Goal: Information Seeking & Learning: Learn about a topic

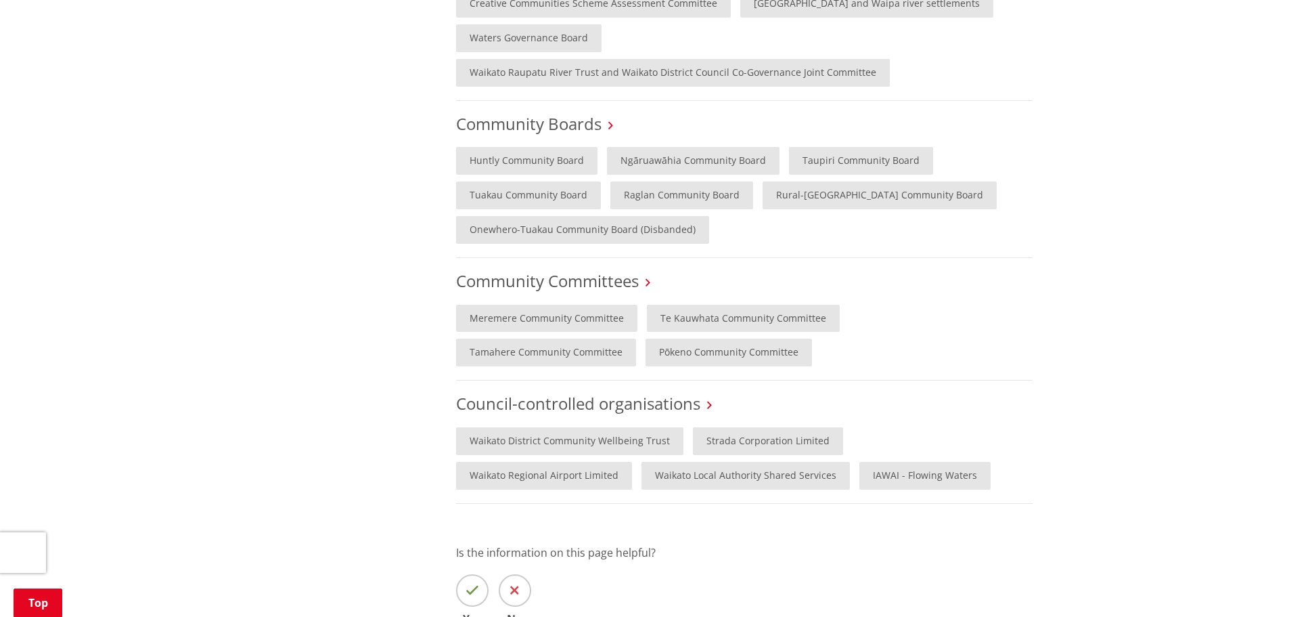
scroll to position [745, 0]
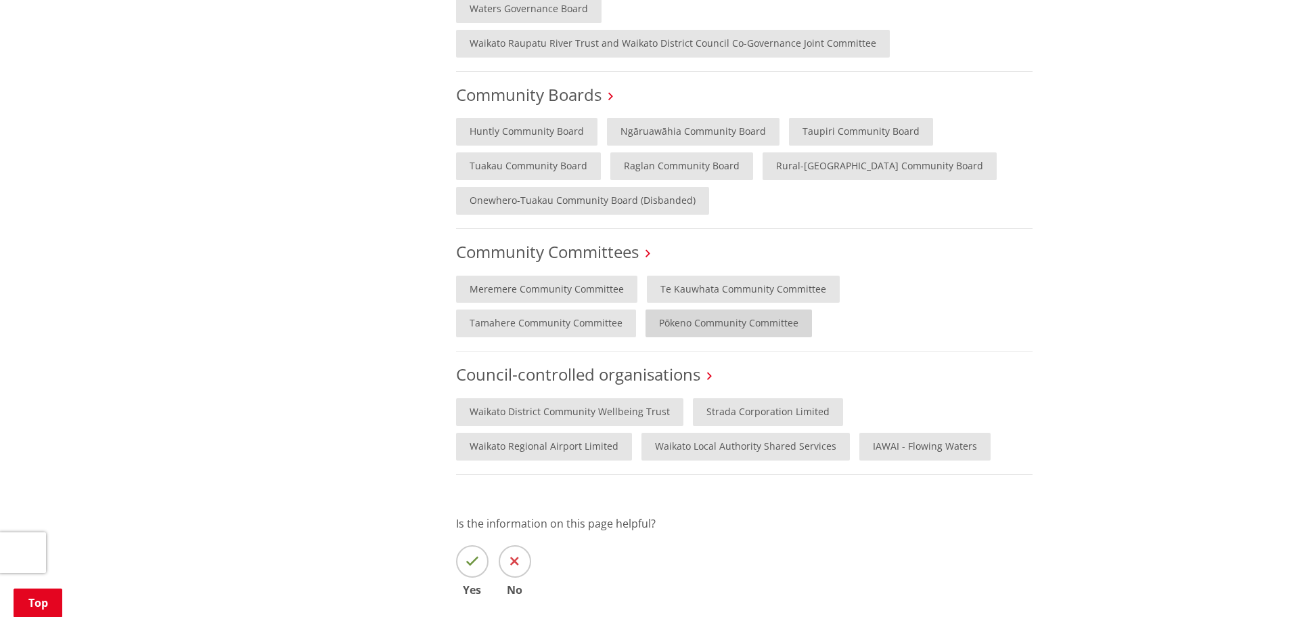
click at [646, 322] on link "Pōkeno Community Committee" at bounding box center [729, 323] width 167 height 28
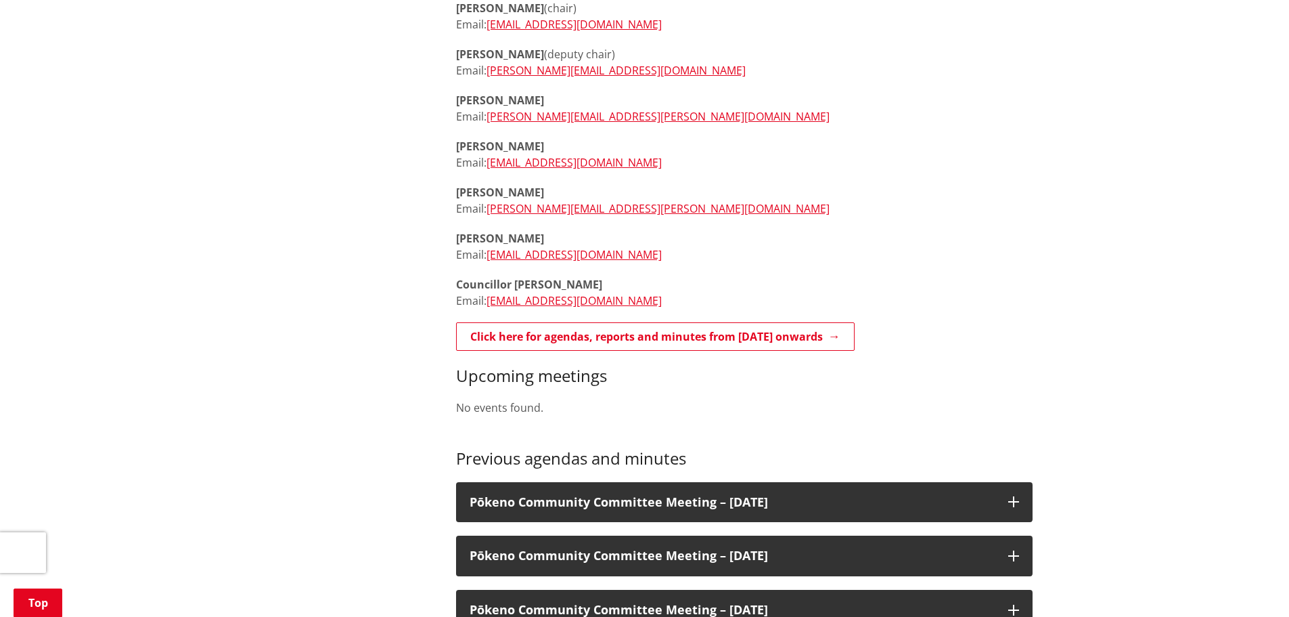
scroll to position [541, 0]
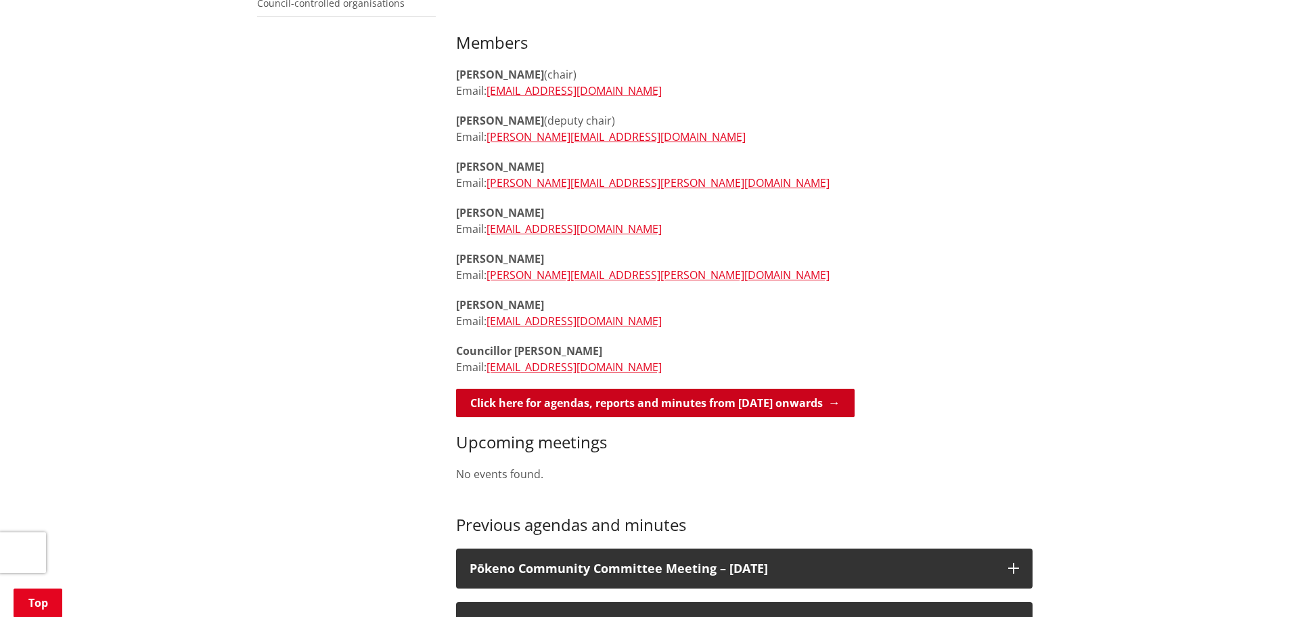
click at [705, 389] on link "Click here for agendas, reports and minutes from May 2024 onwards" at bounding box center [655, 403] width 399 height 28
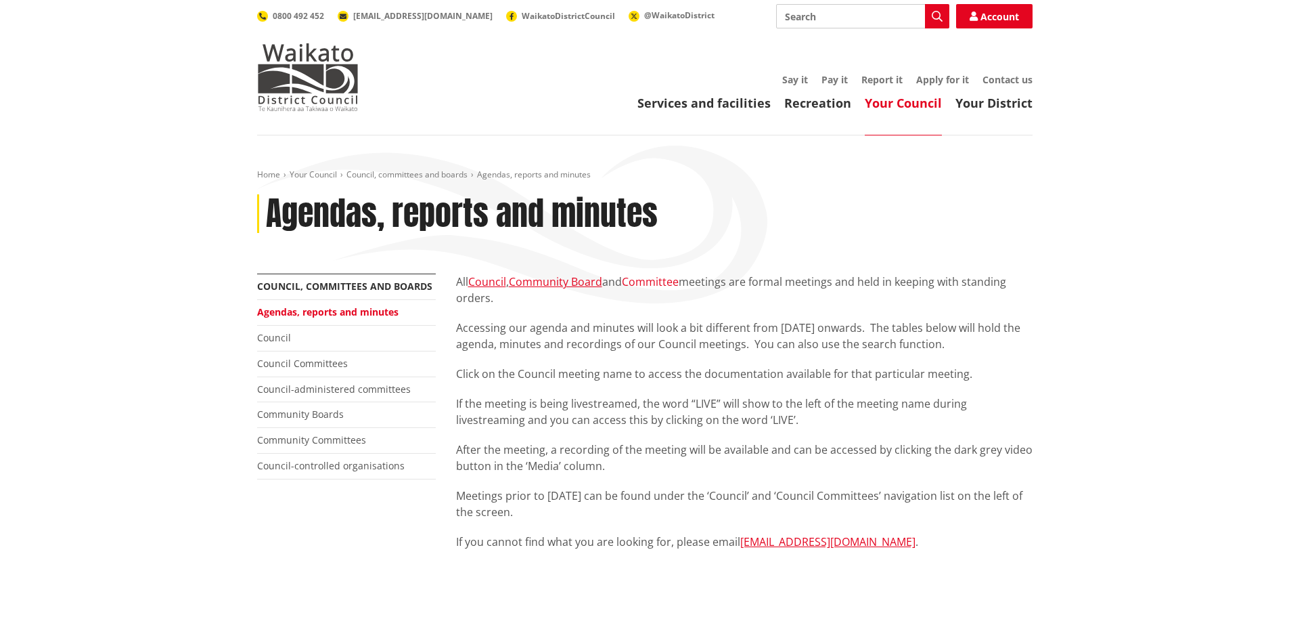
click at [652, 283] on link "Committee" at bounding box center [650, 281] width 57 height 15
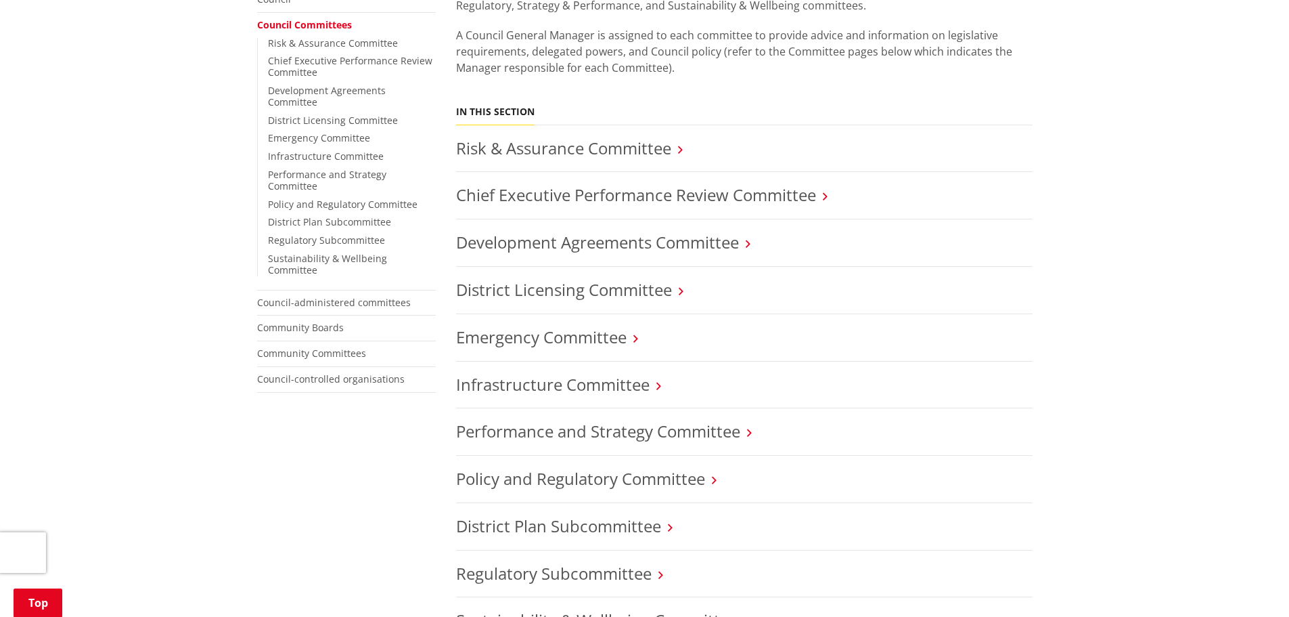
scroll to position [271, 0]
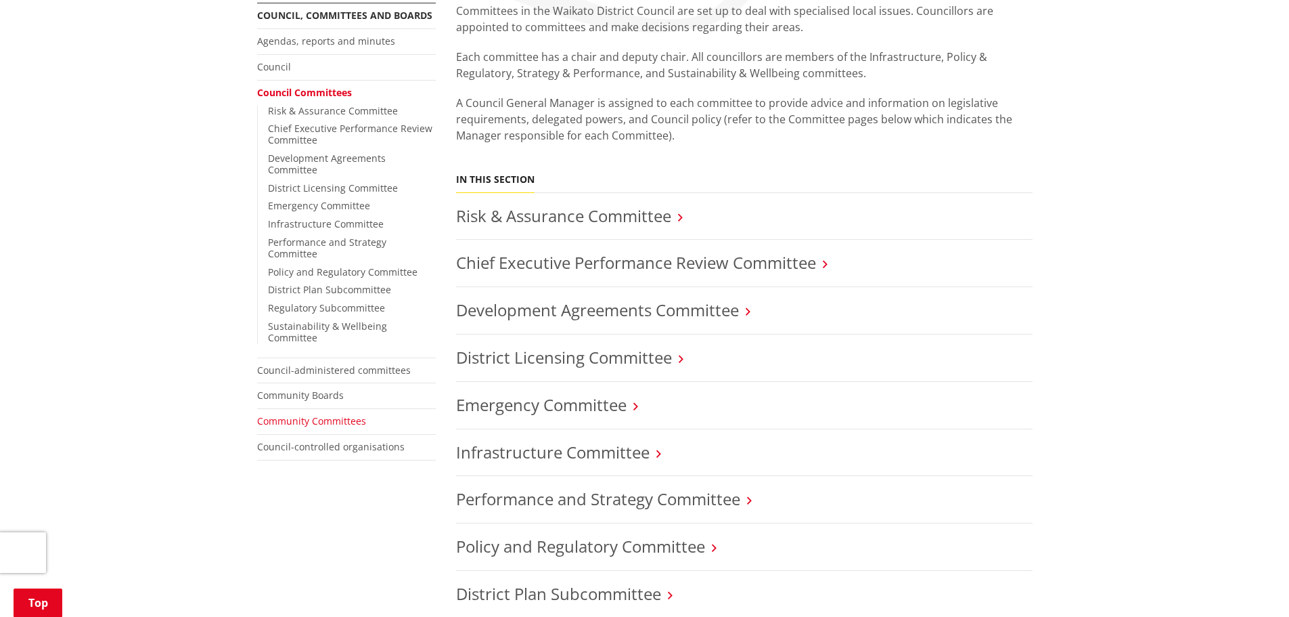
click at [278, 414] on link "Community Committees" at bounding box center [311, 420] width 109 height 13
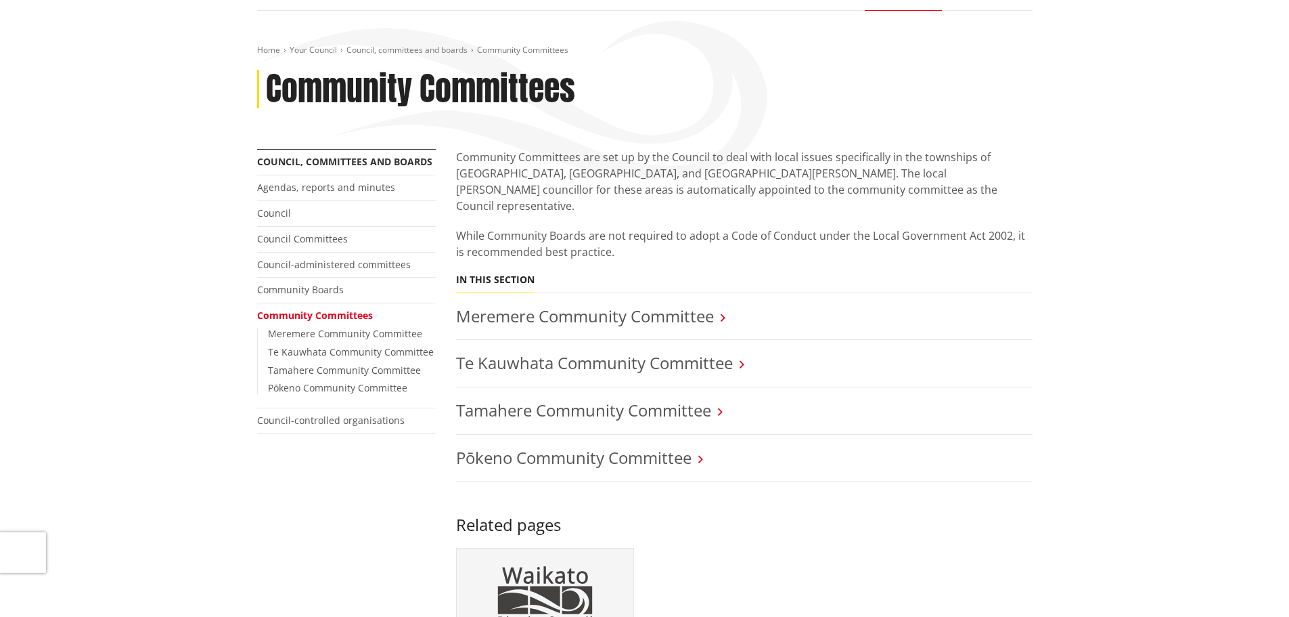
scroll to position [135, 0]
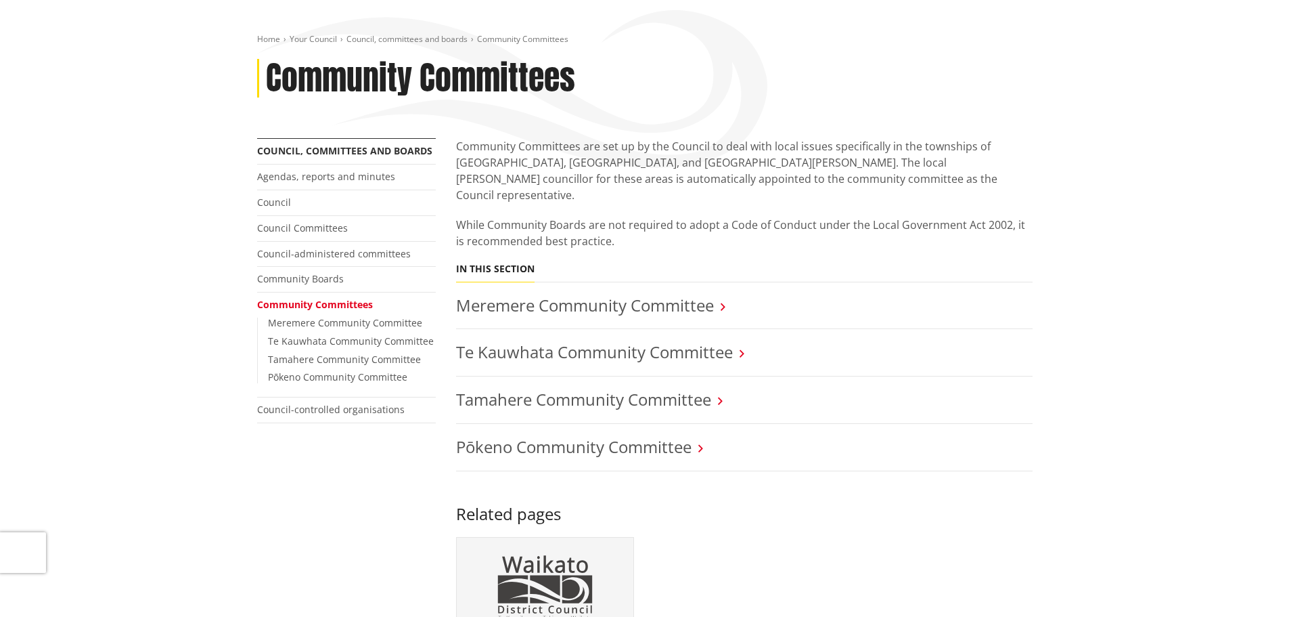
click at [703, 442] on icon at bounding box center [701, 448] width 5 height 12
click at [640, 435] on link "Pōkeno Community Committee" at bounding box center [574, 446] width 236 height 22
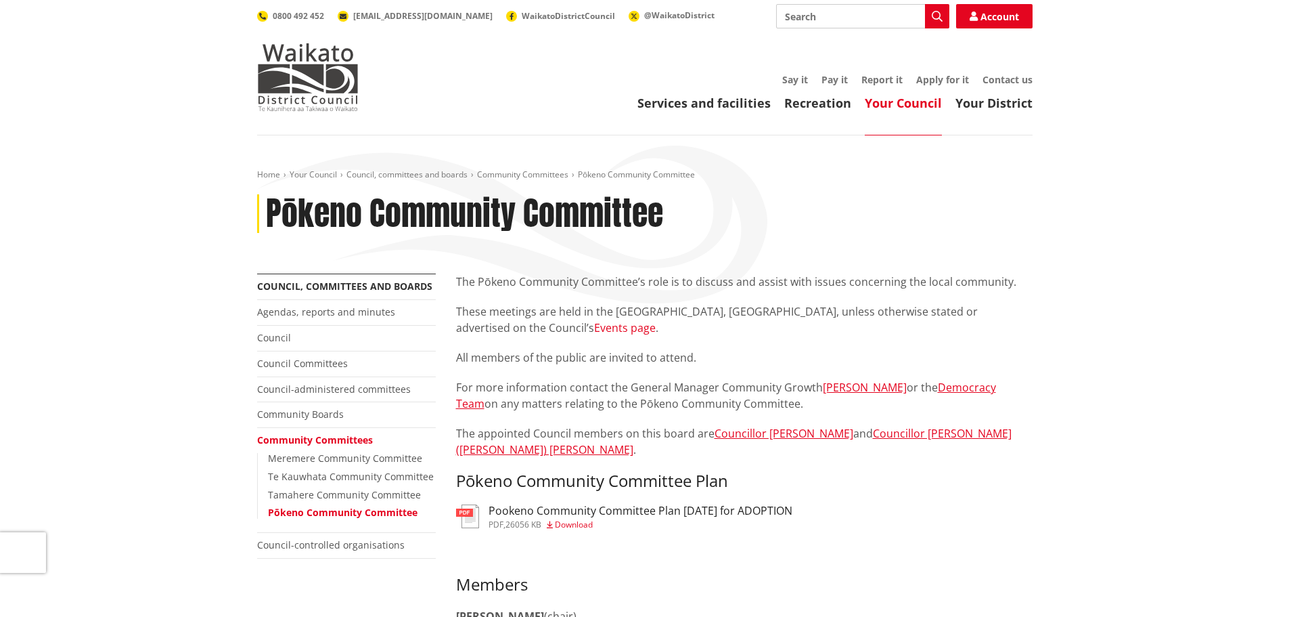
click at [656, 327] on link "Events page" at bounding box center [625, 327] width 62 height 15
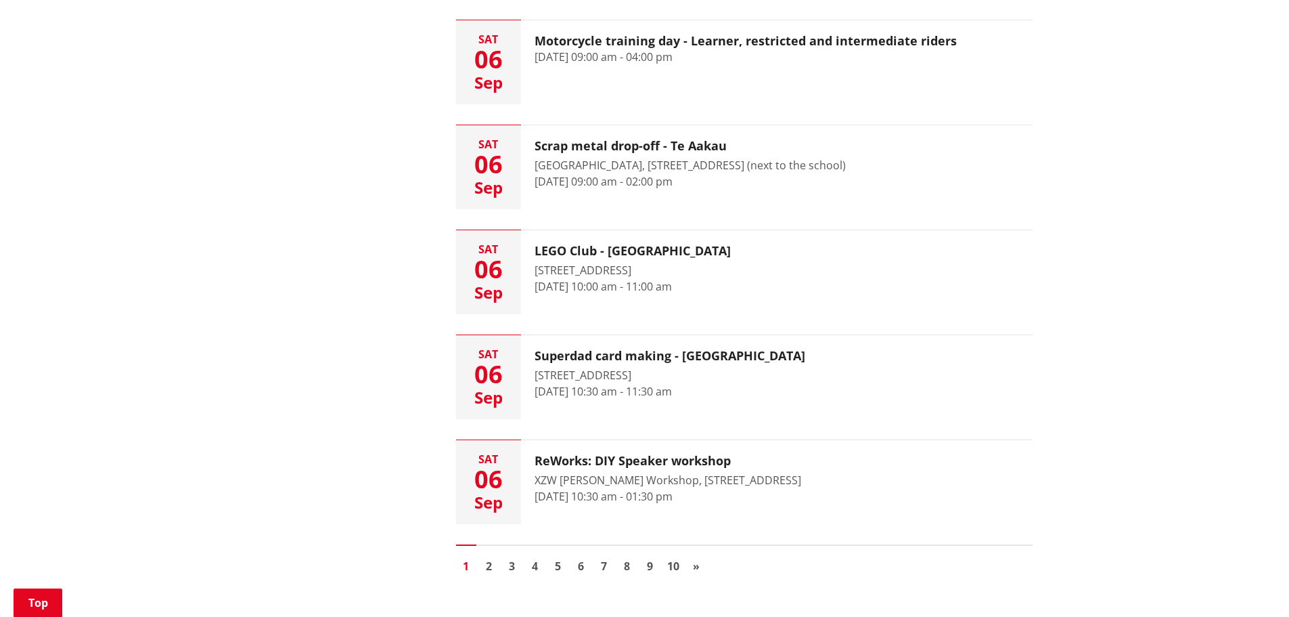
scroll to position [1895, 0]
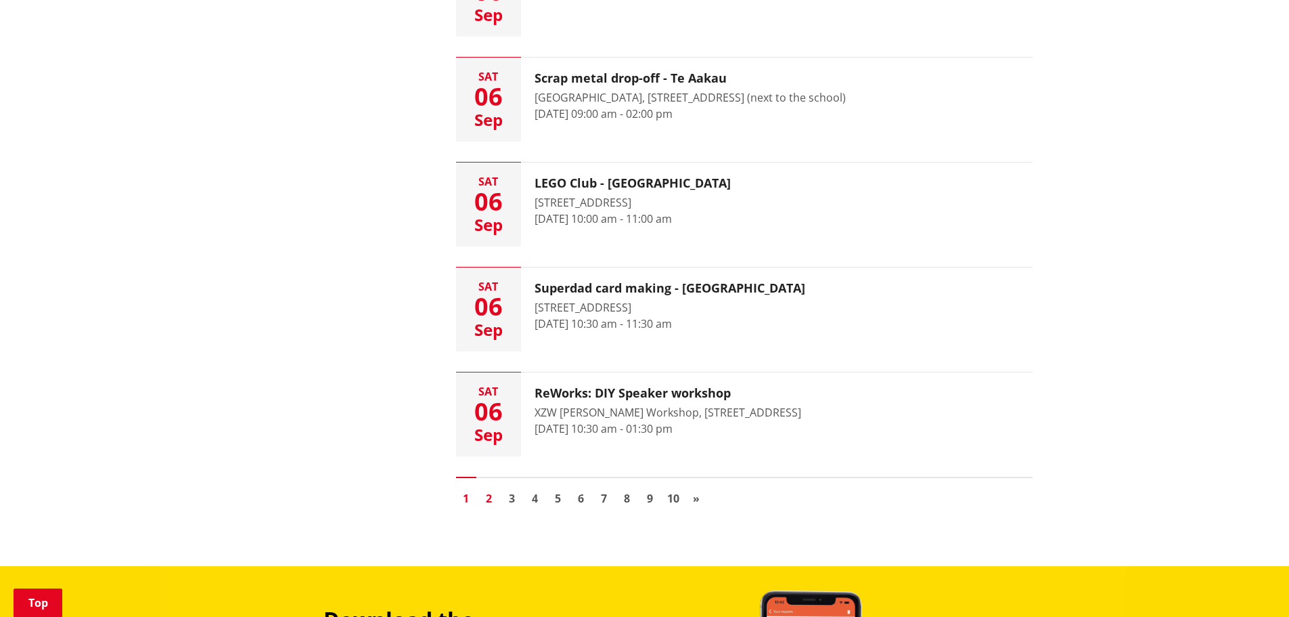
click at [487, 499] on link "2" at bounding box center [489, 498] width 20 height 20
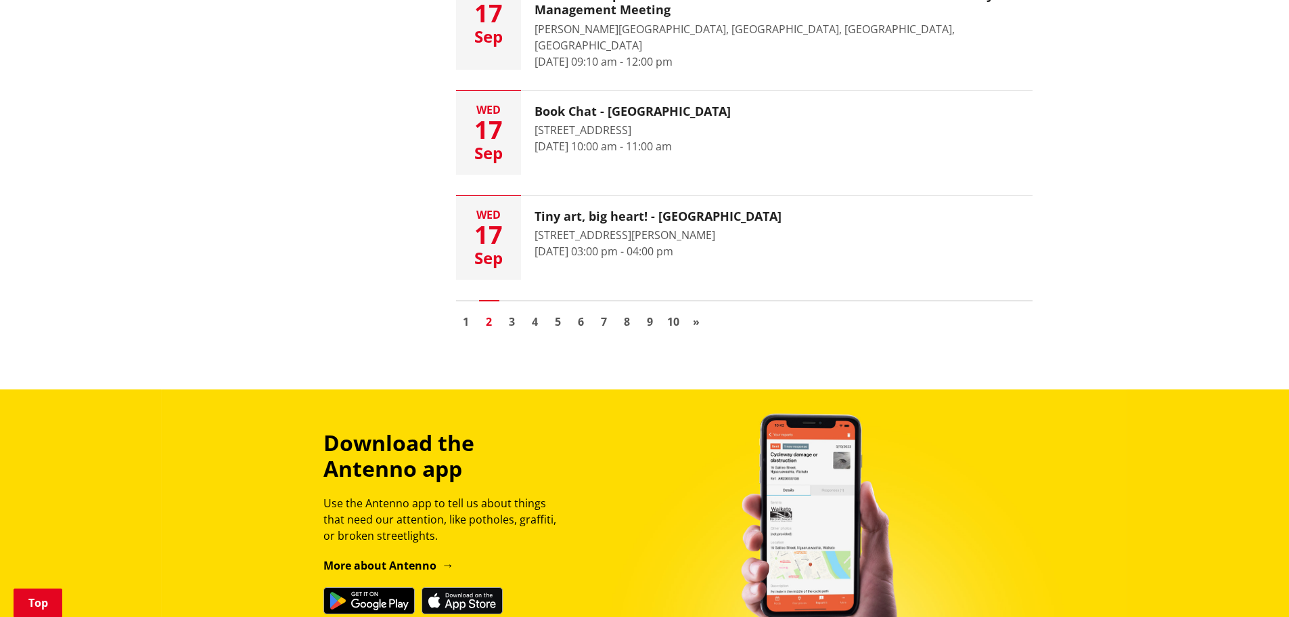
scroll to position [2098, 0]
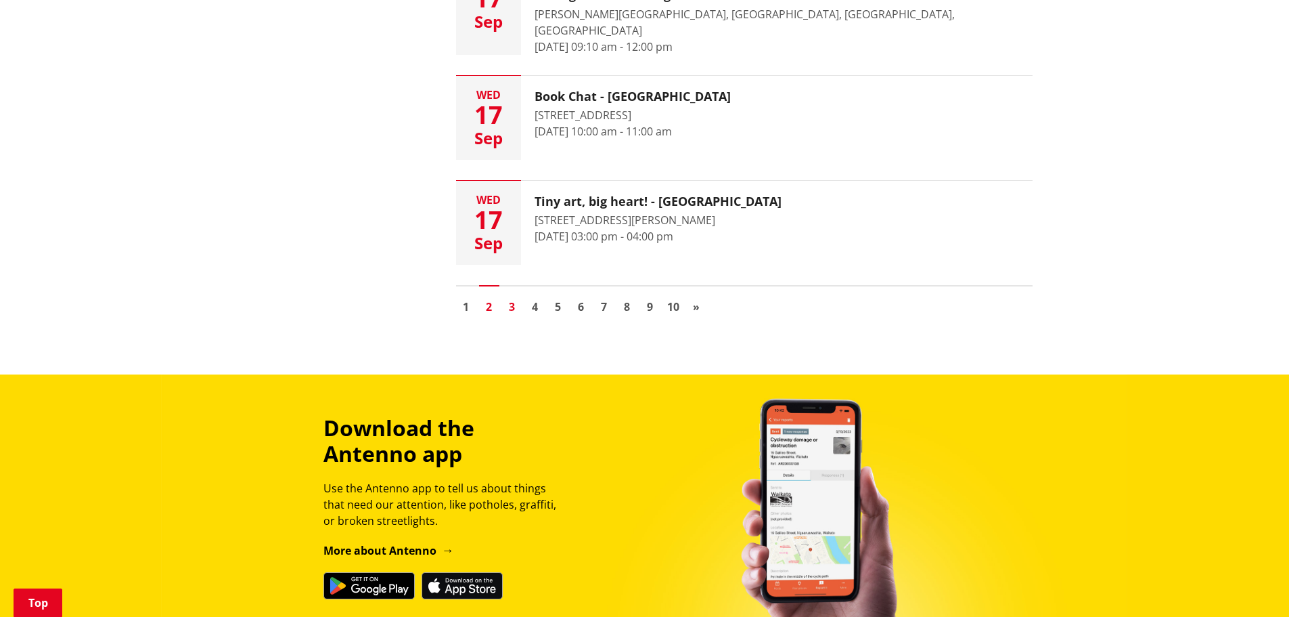
click at [511, 296] on link "3" at bounding box center [512, 306] width 20 height 20
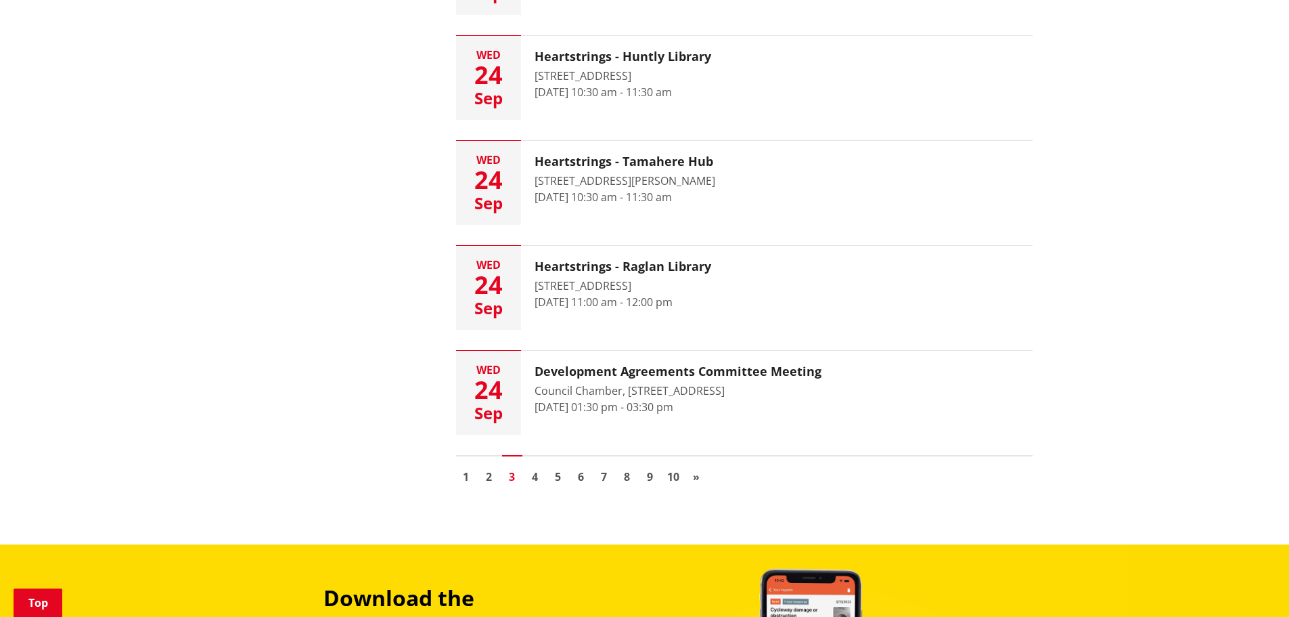
scroll to position [1963, 0]
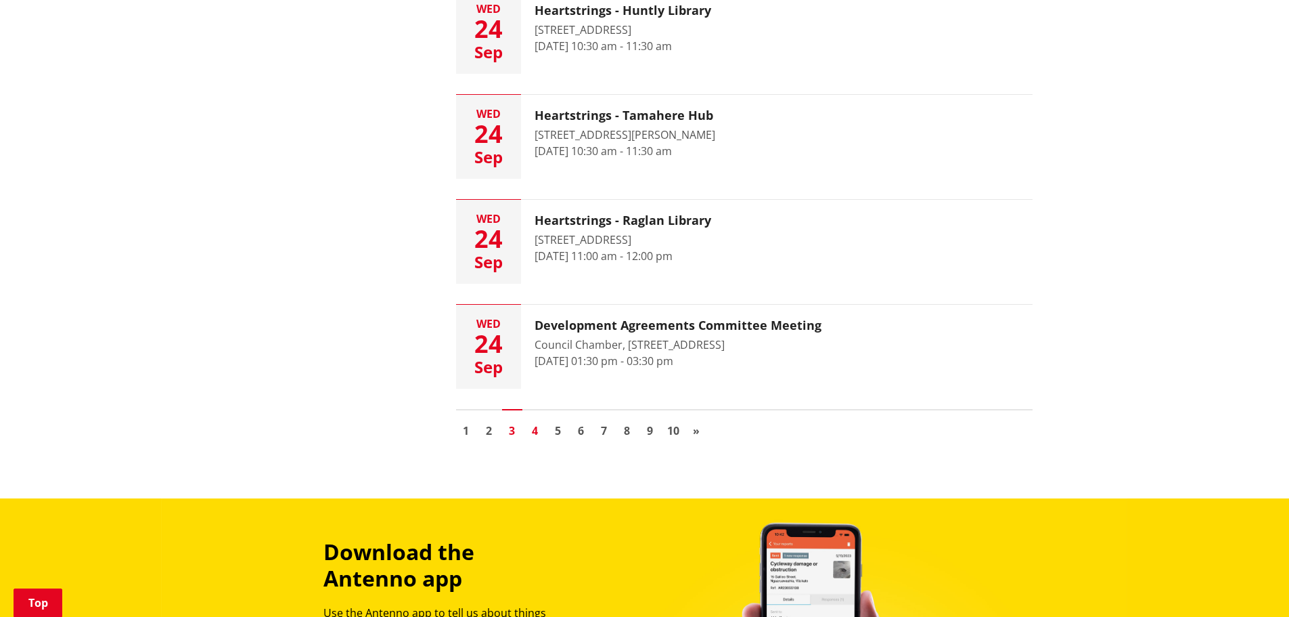
click at [536, 432] on link "4" at bounding box center [535, 430] width 20 height 20
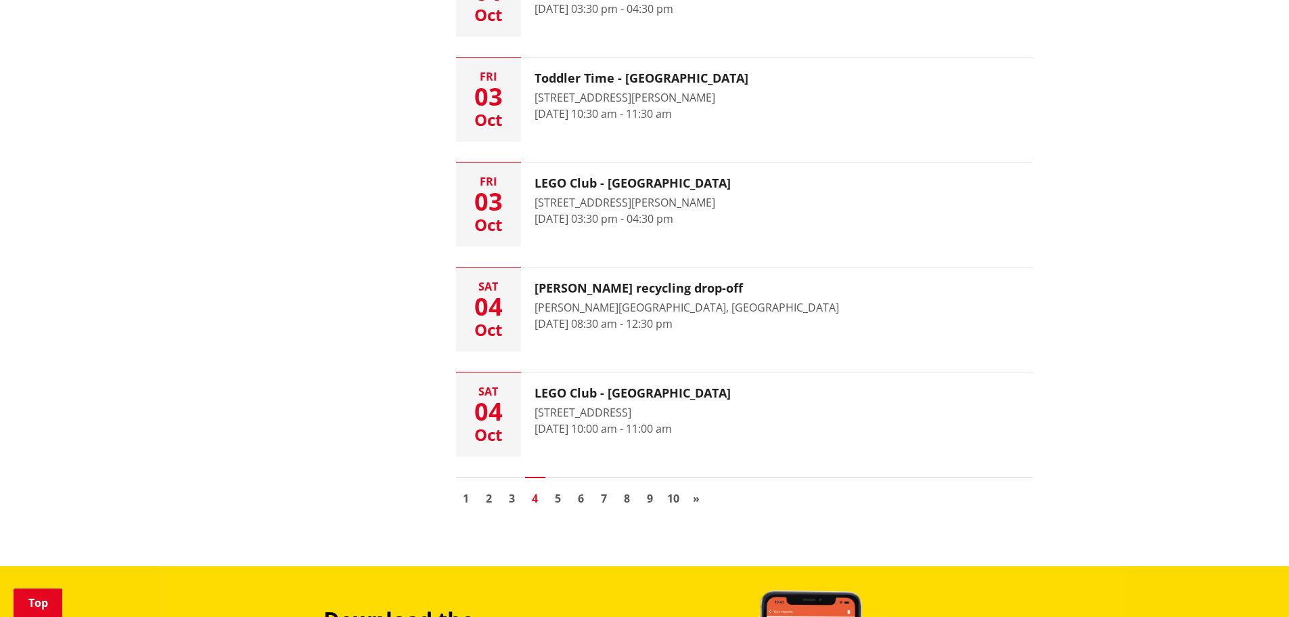
scroll to position [1963, 0]
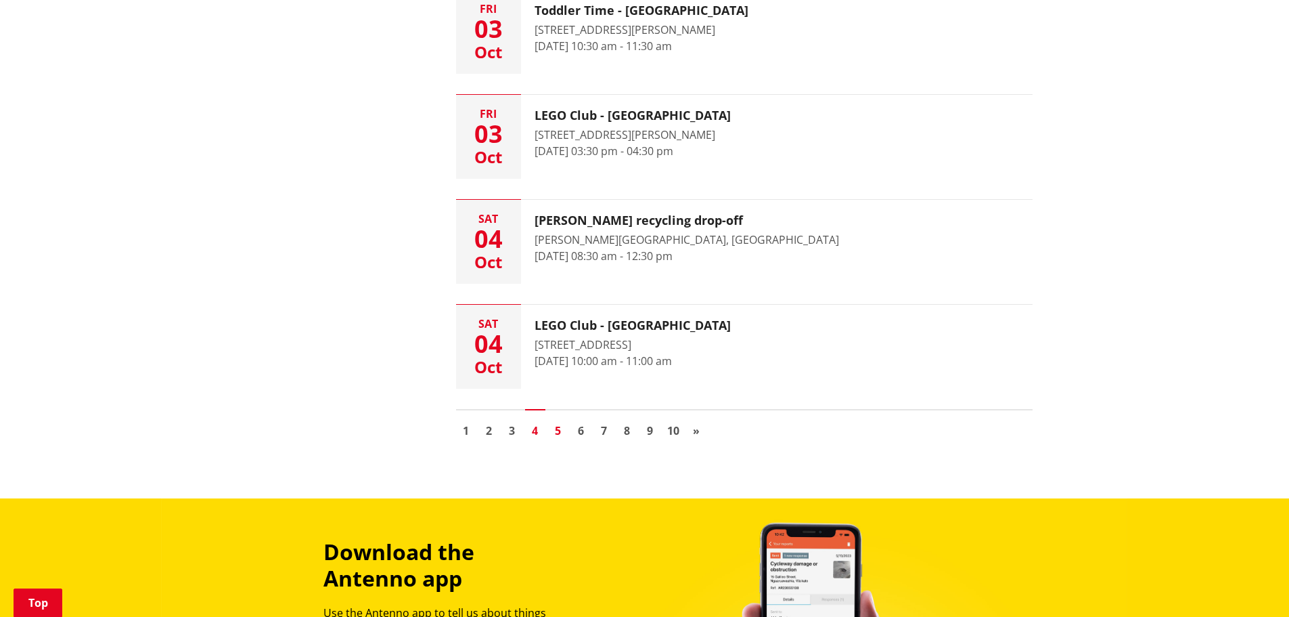
click at [559, 431] on link "5" at bounding box center [558, 430] width 20 height 20
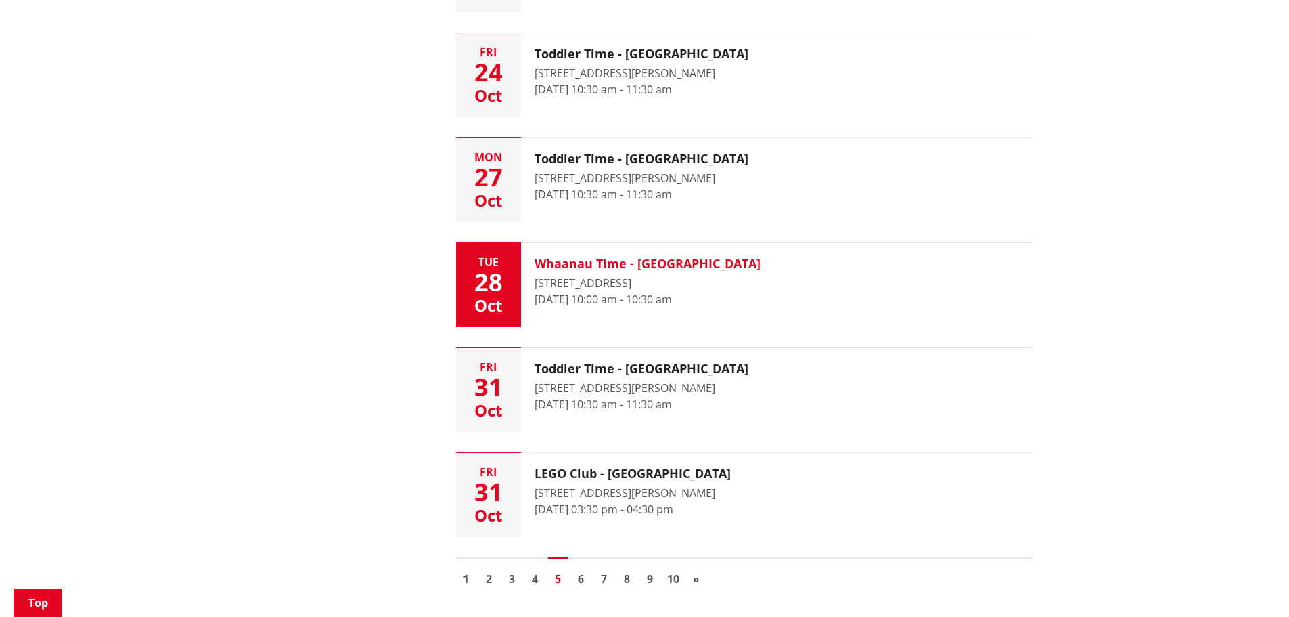
scroll to position [1895, 0]
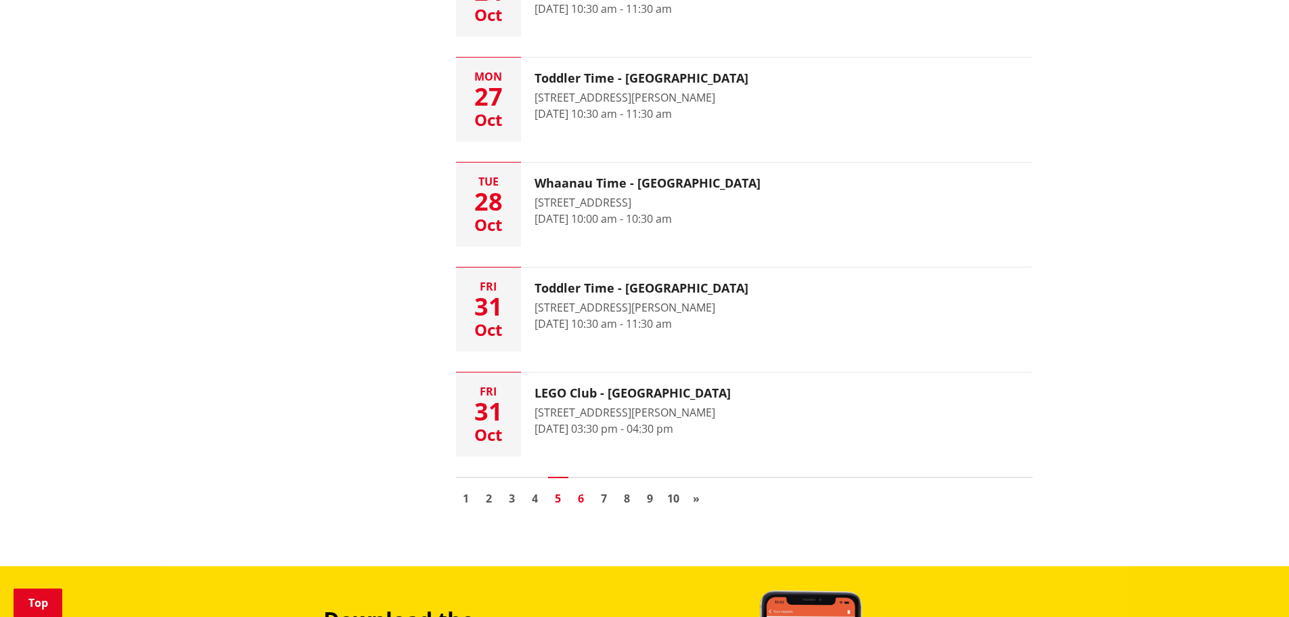
click at [581, 499] on link "6" at bounding box center [581, 498] width 20 height 20
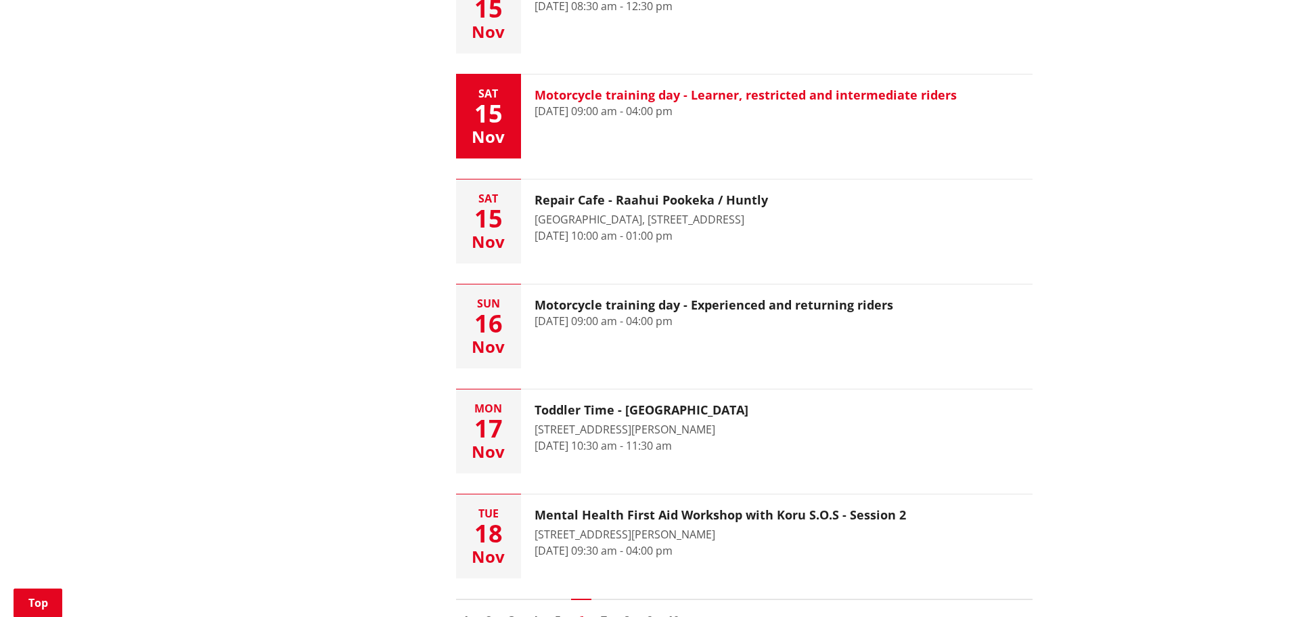
scroll to position [1827, 0]
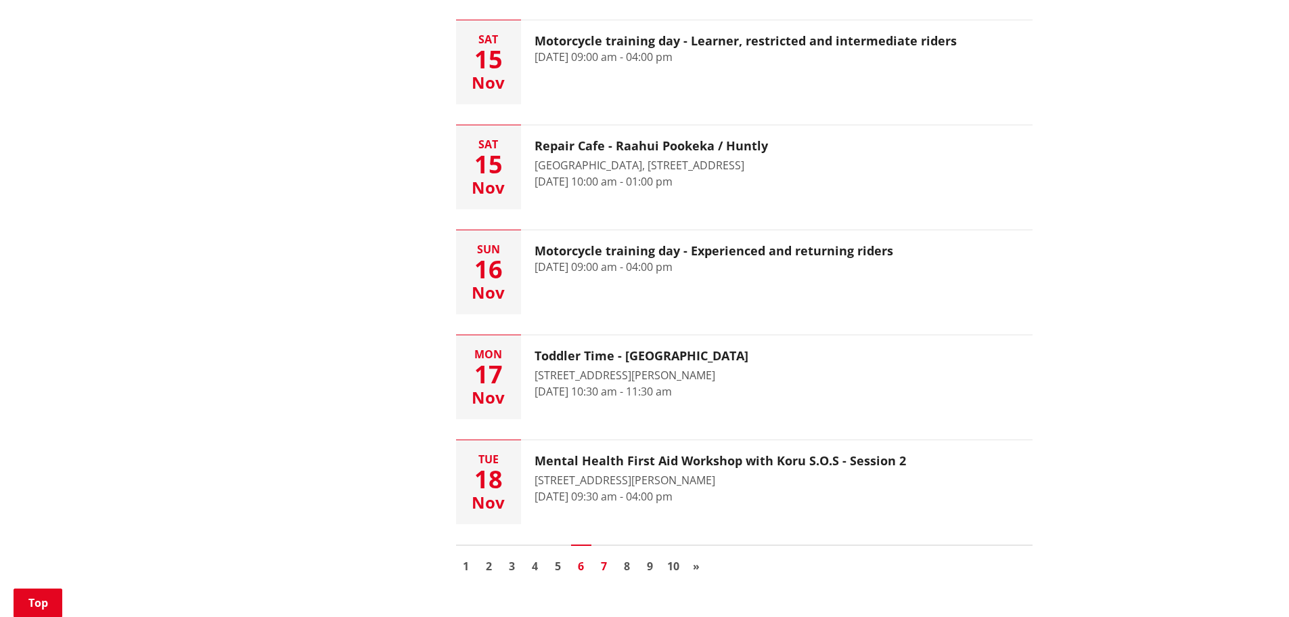
click at [604, 564] on link "7" at bounding box center [604, 566] width 20 height 20
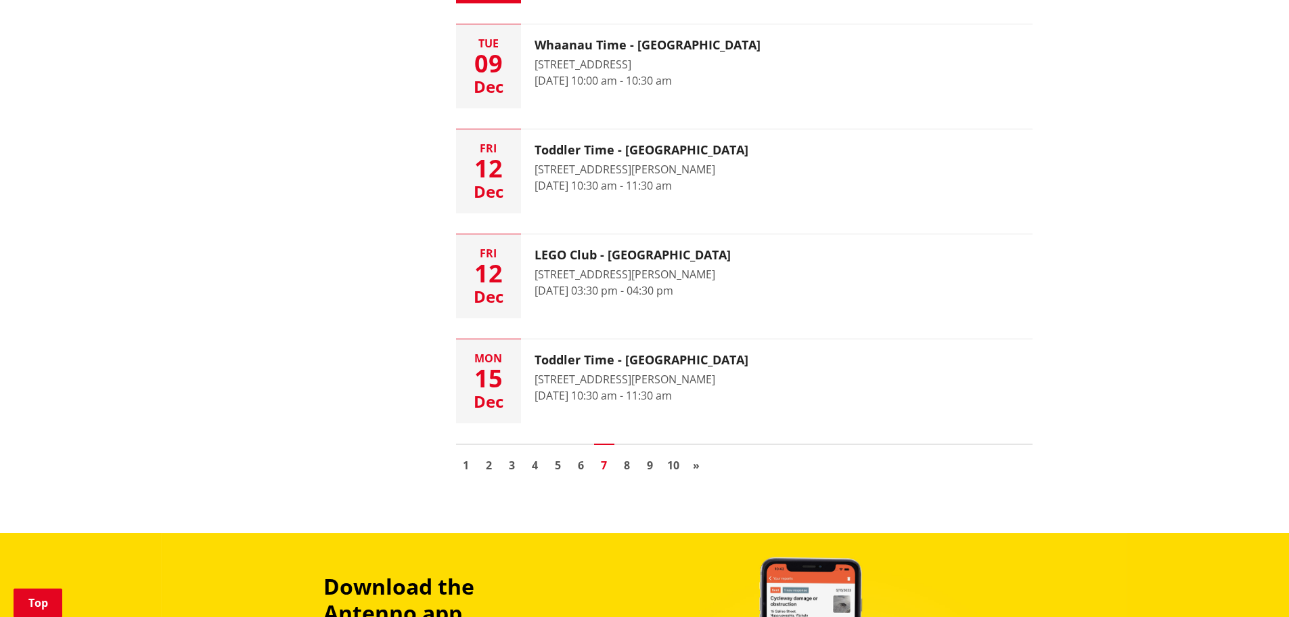
scroll to position [1963, 0]
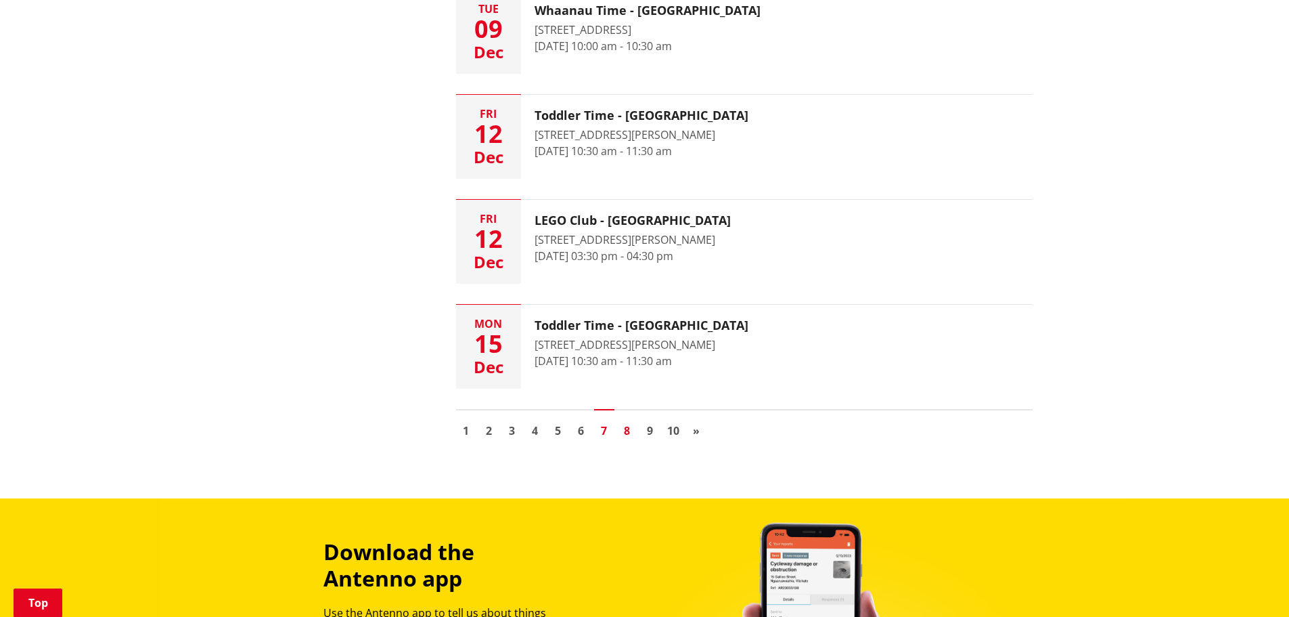
click at [627, 431] on link "8" at bounding box center [627, 430] width 20 height 20
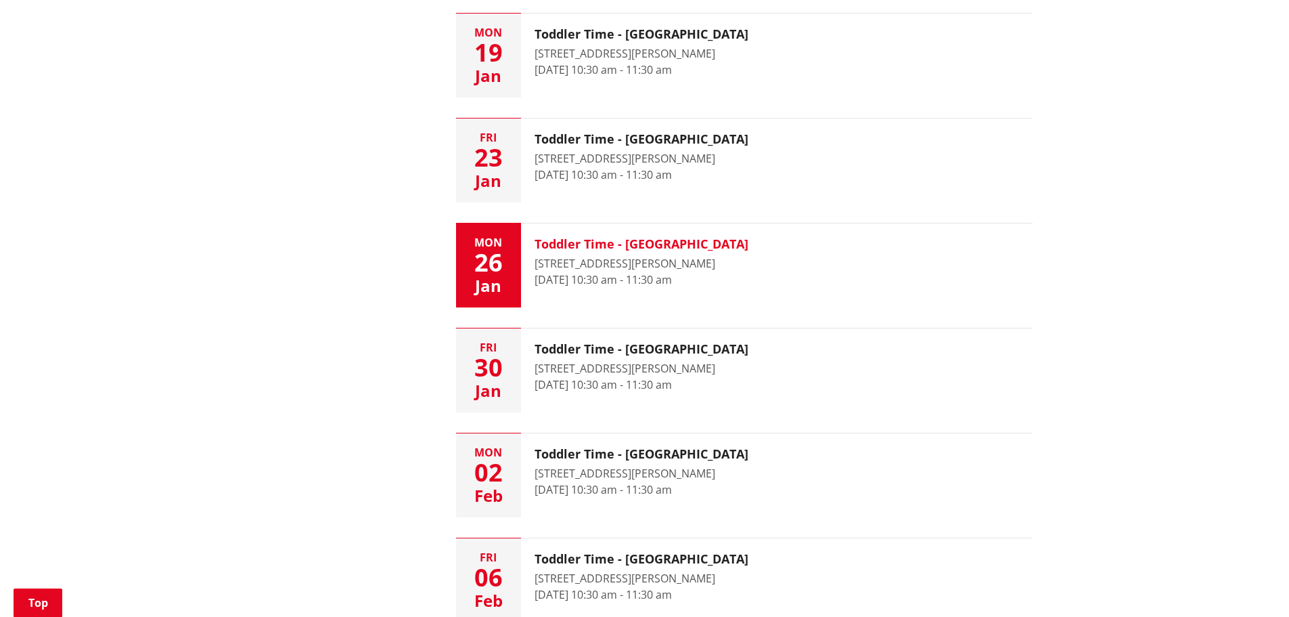
scroll to position [1286, 0]
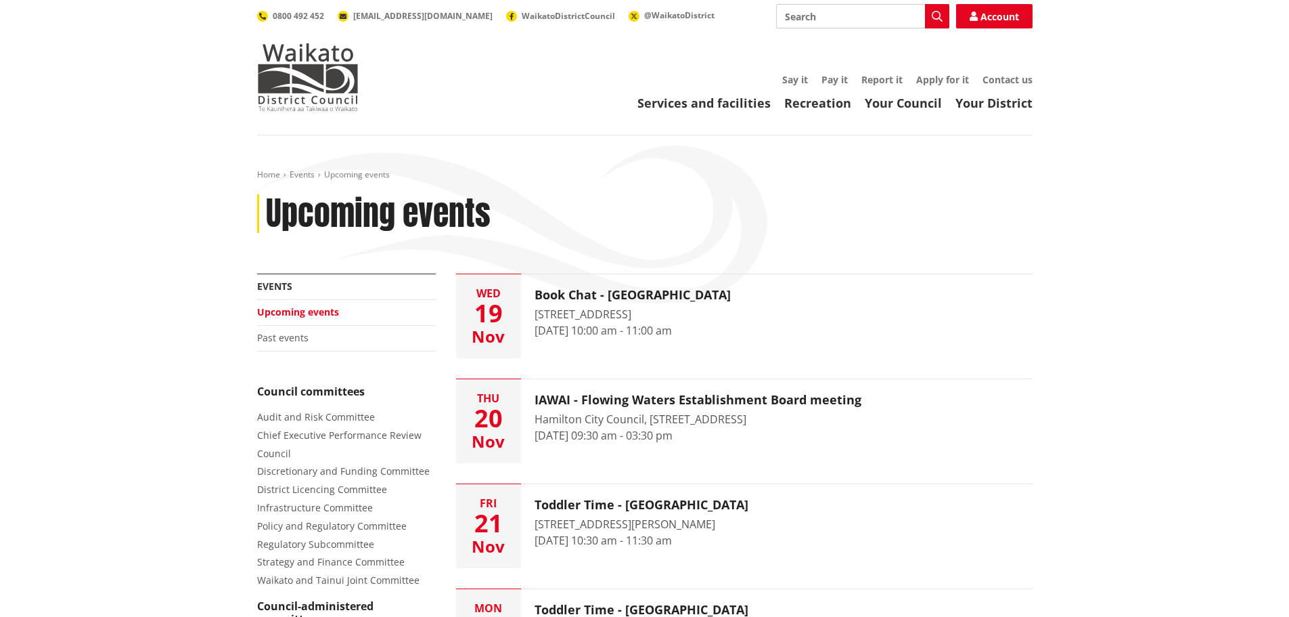
scroll to position [1963, 0]
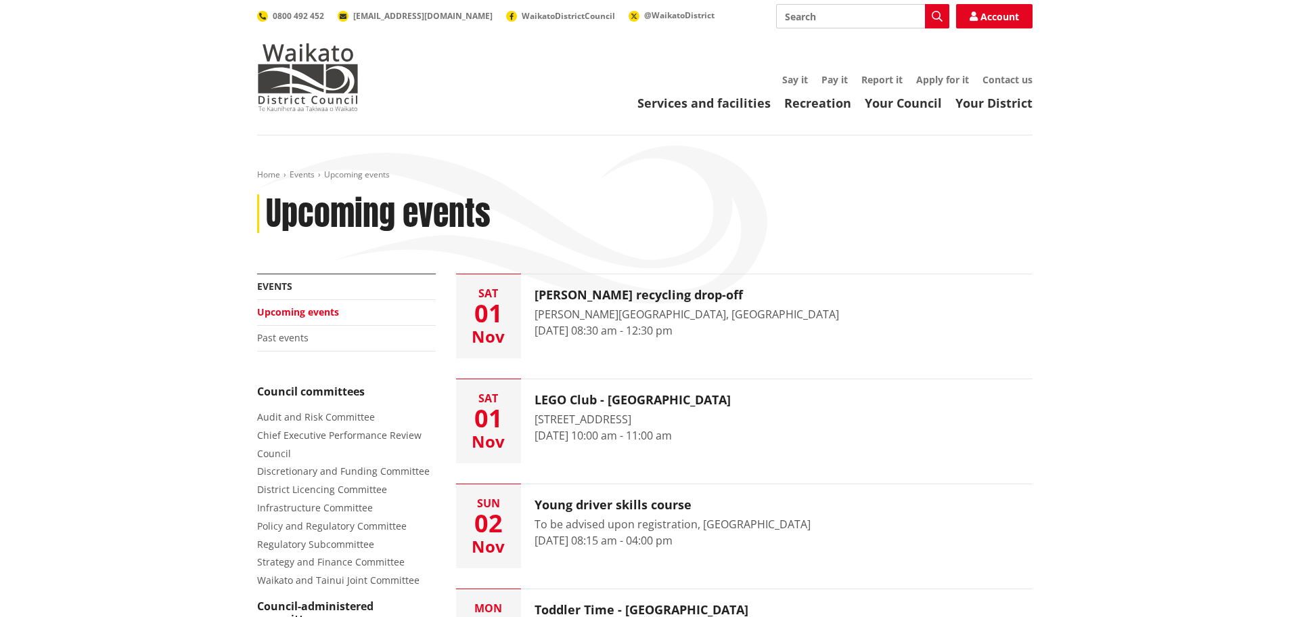
scroll to position [1827, 0]
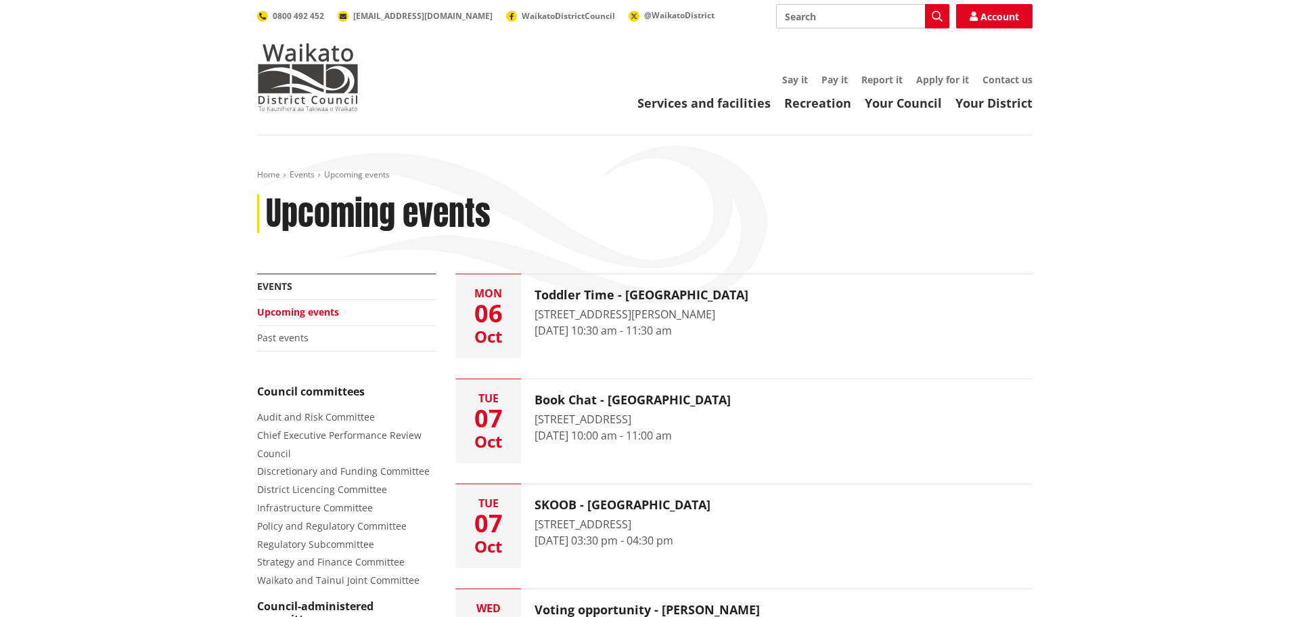
scroll to position [1900, 0]
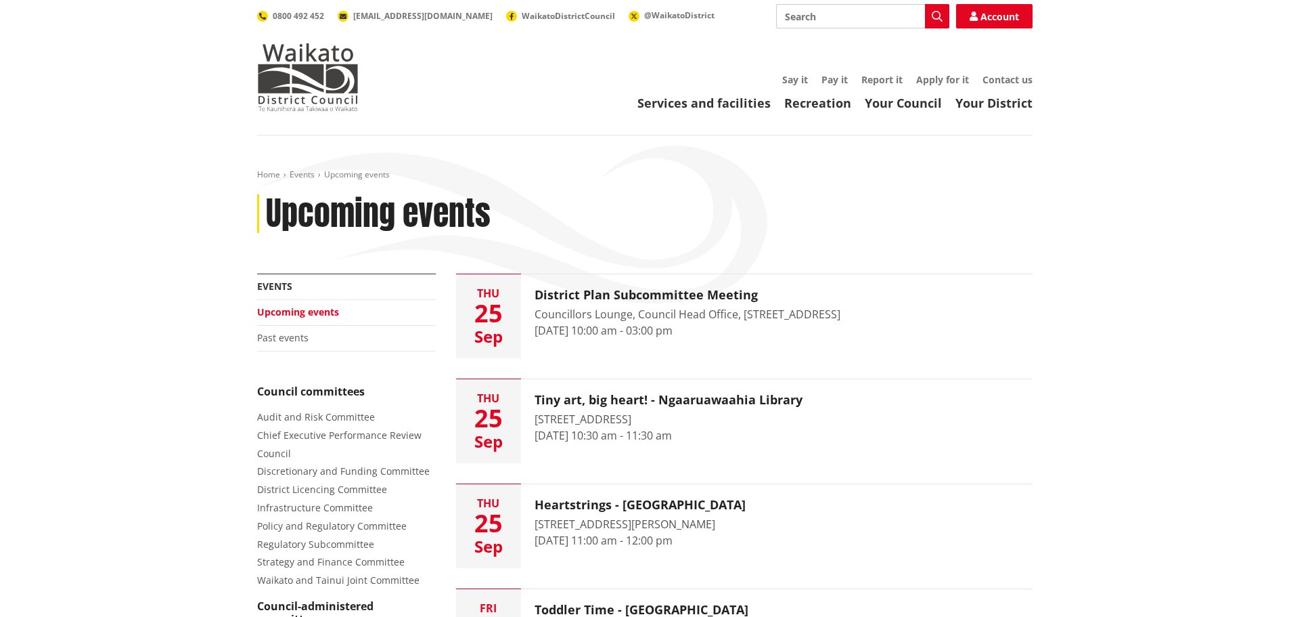
scroll to position [1963, 0]
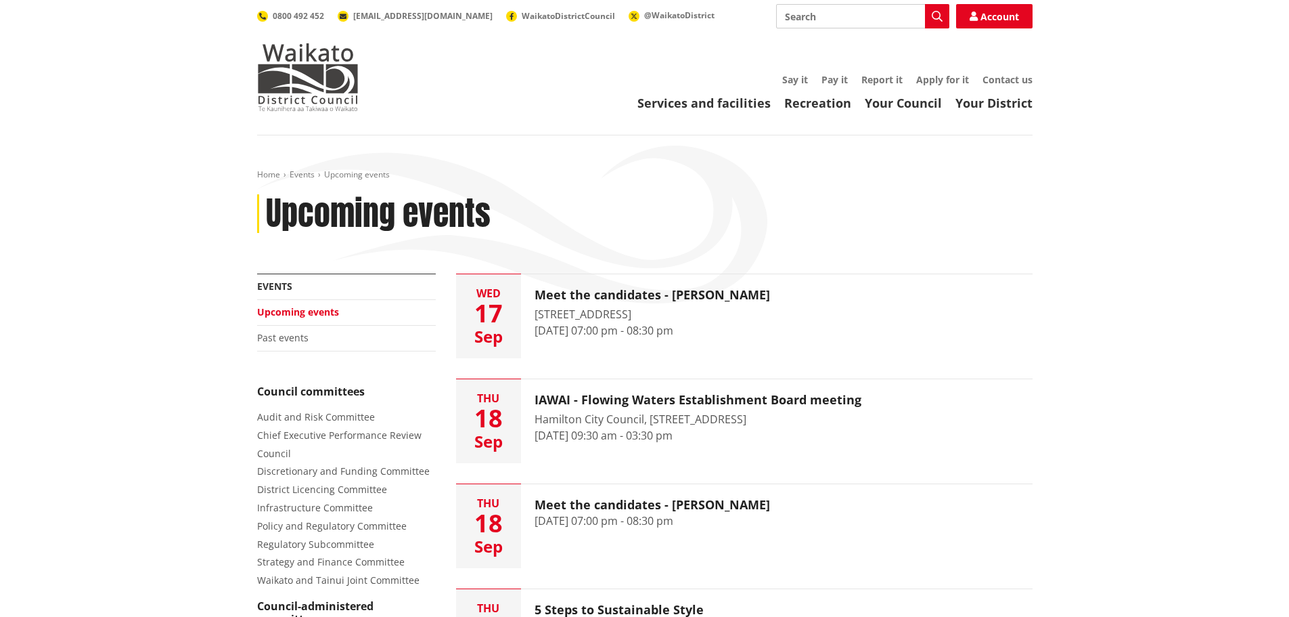
scroll to position [1963, 0]
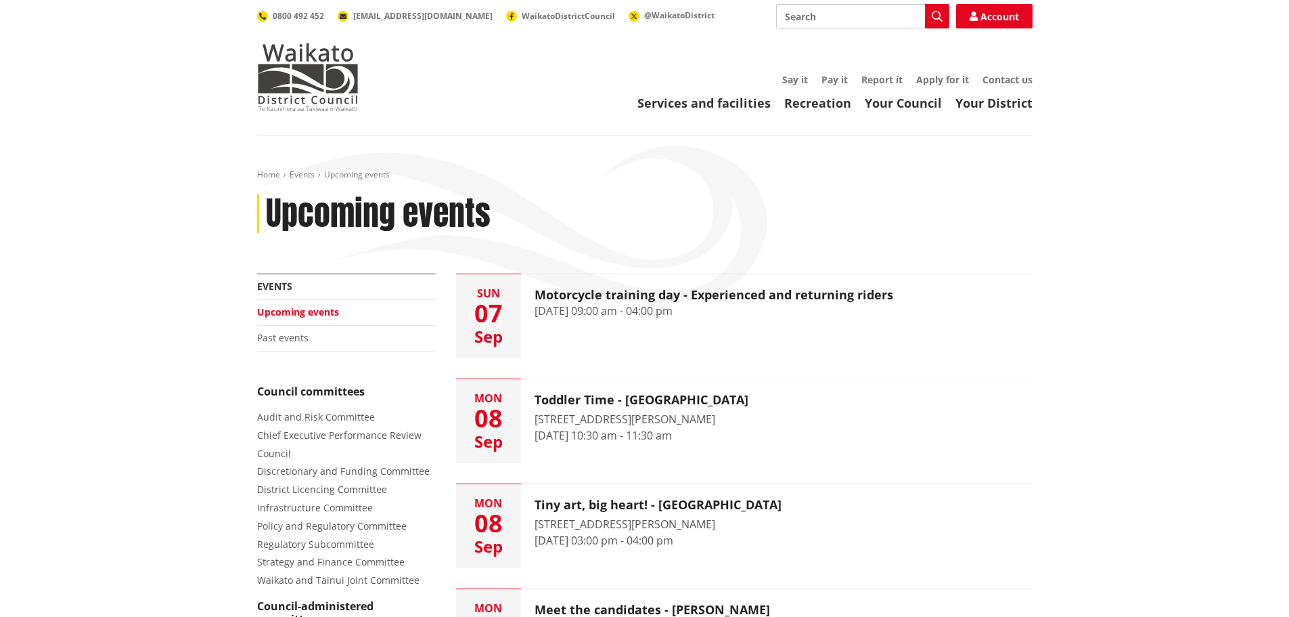
scroll to position [2103, 0]
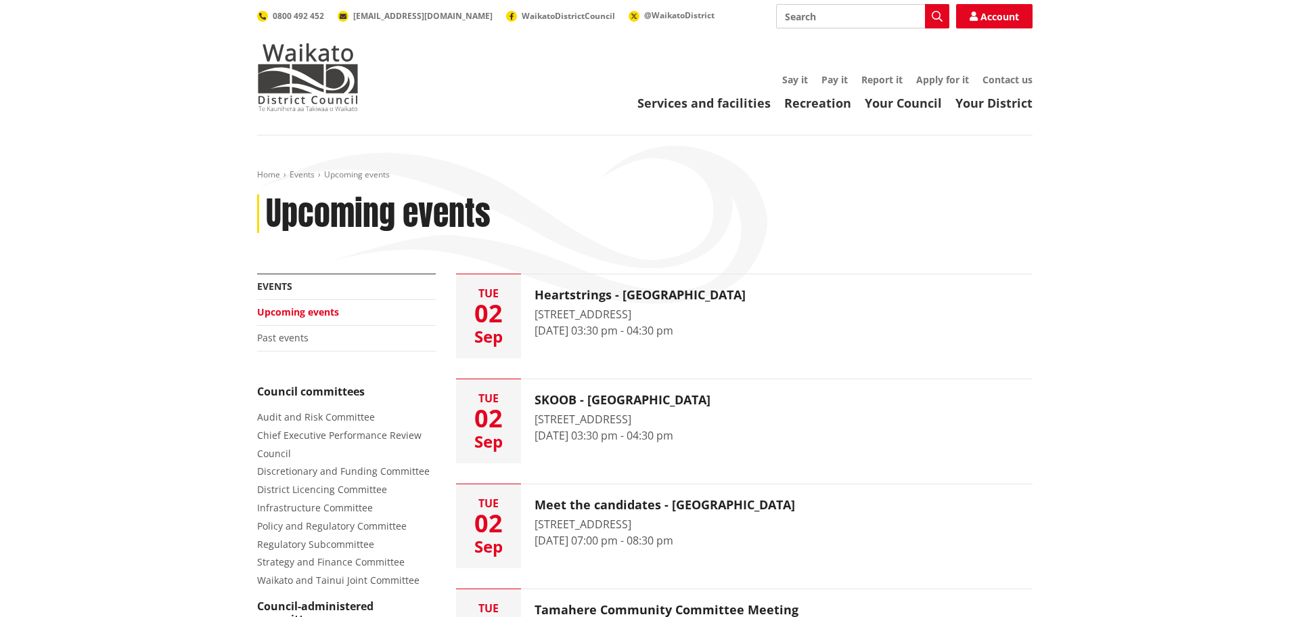
scroll to position [1900, 0]
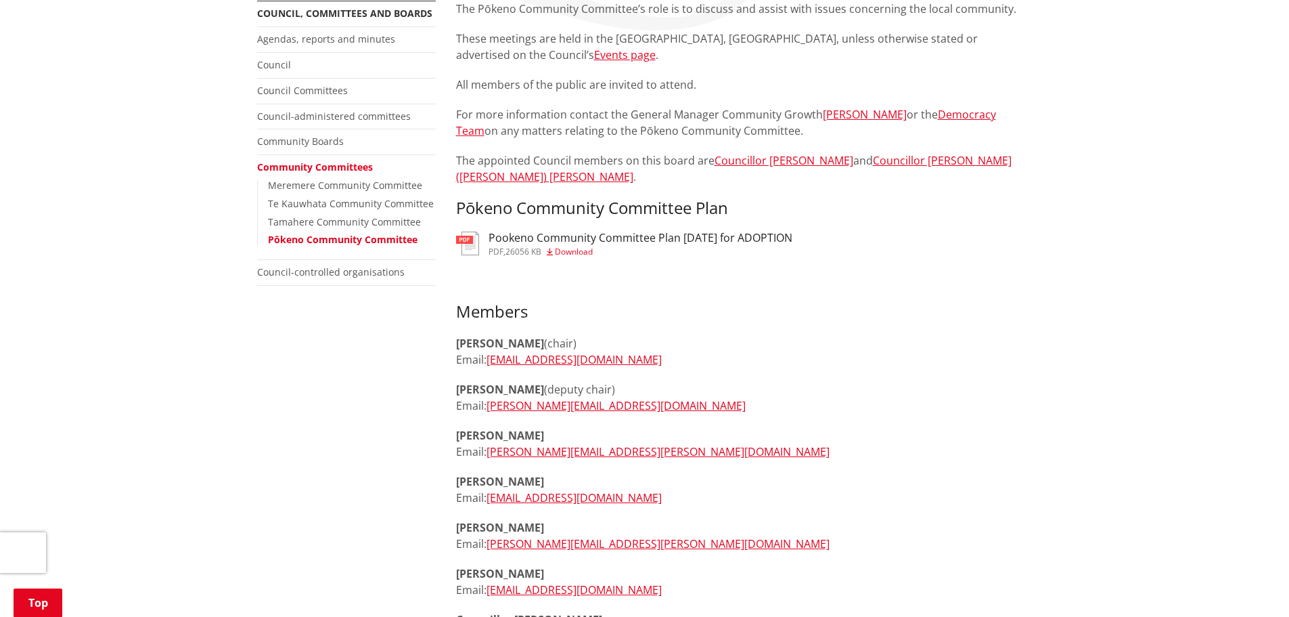
scroll to position [203, 0]
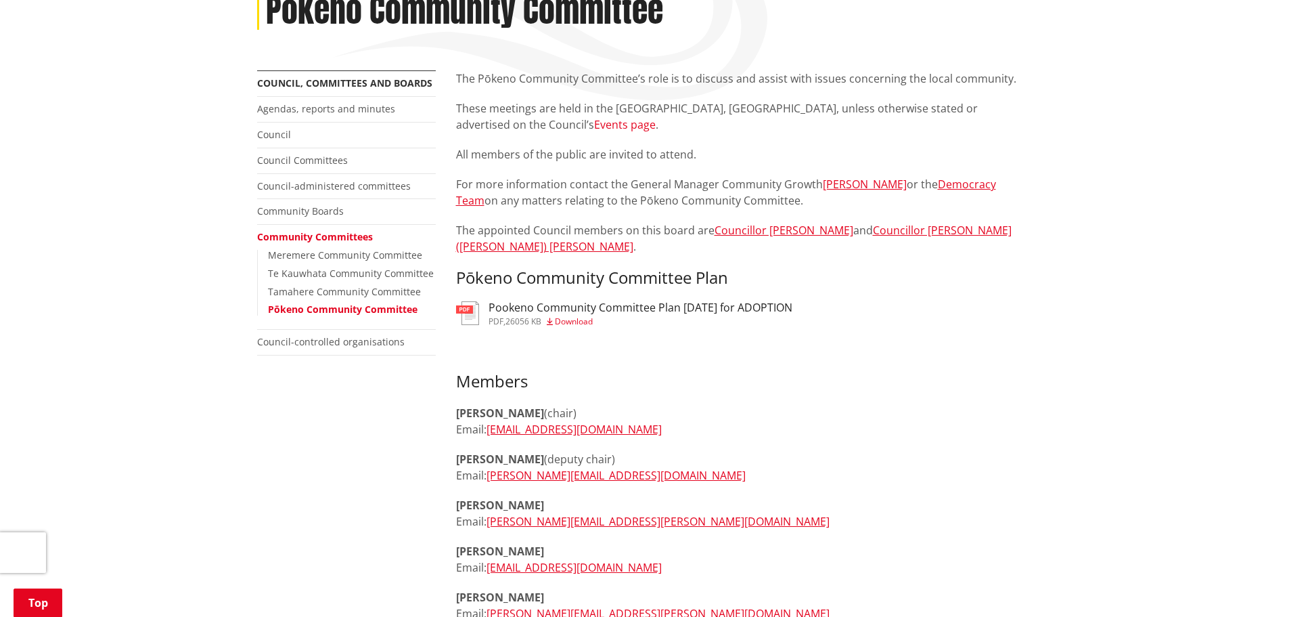
click at [656, 124] on link "Events page" at bounding box center [625, 124] width 62 height 15
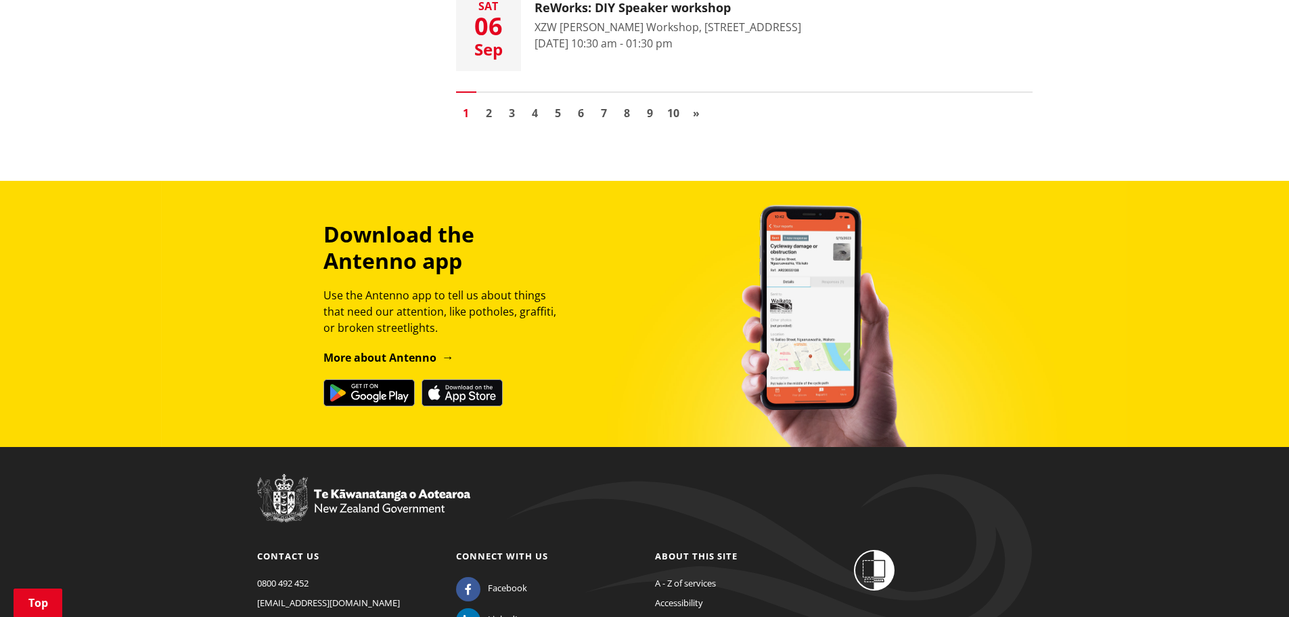
scroll to position [2098, 0]
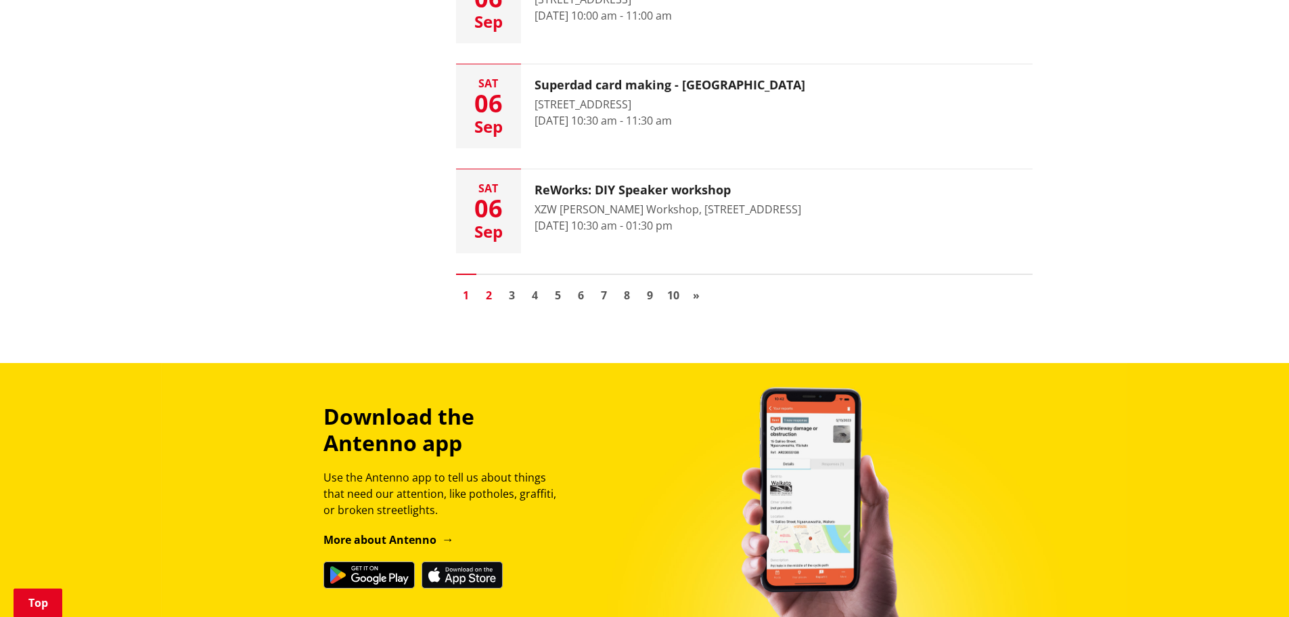
click at [489, 296] on link "2" at bounding box center [489, 295] width 20 height 20
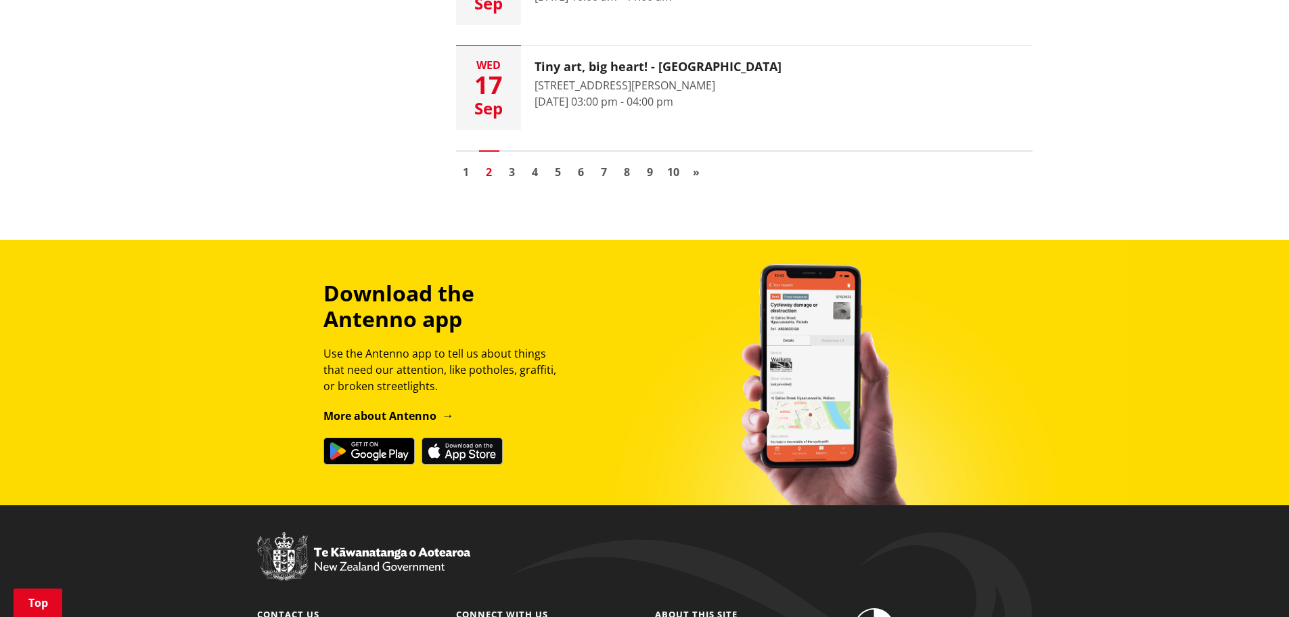
scroll to position [2234, 0]
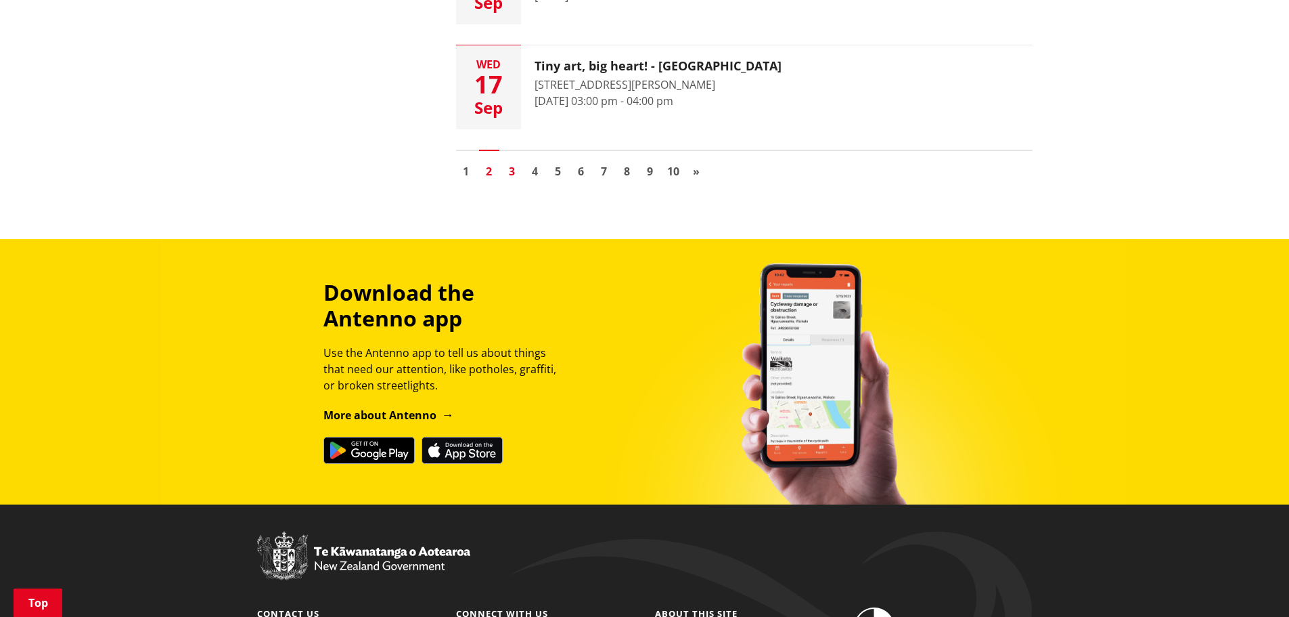
click at [513, 161] on link "3" at bounding box center [512, 171] width 20 height 20
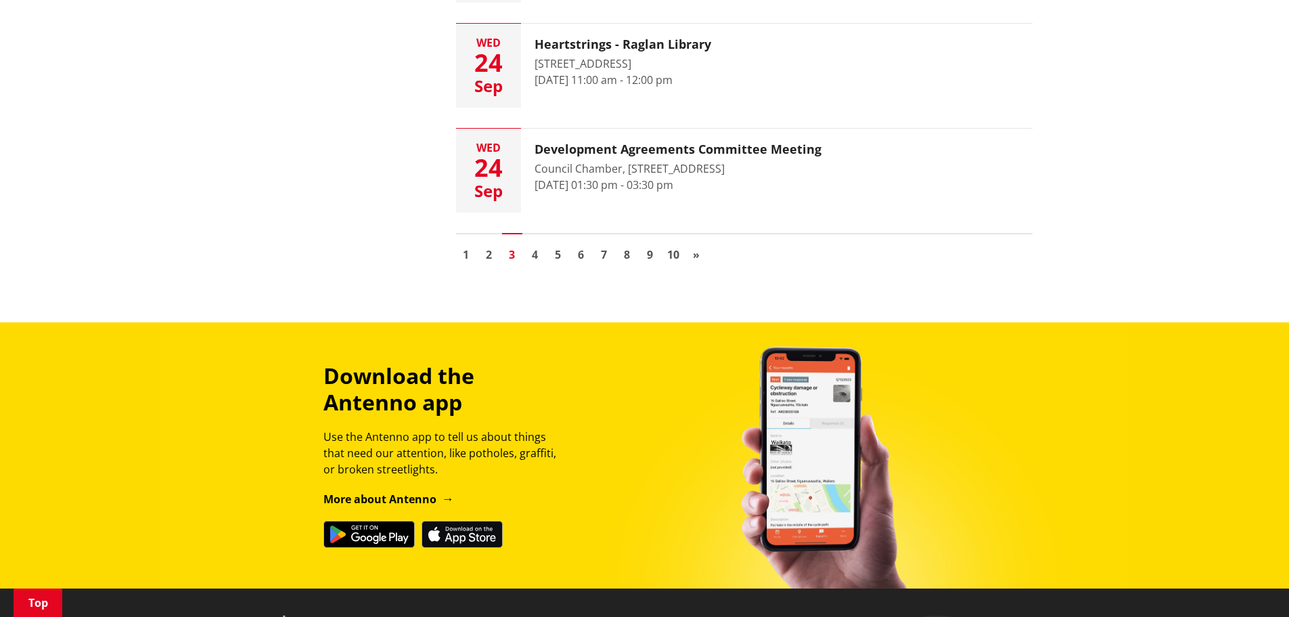
scroll to position [2166, 0]
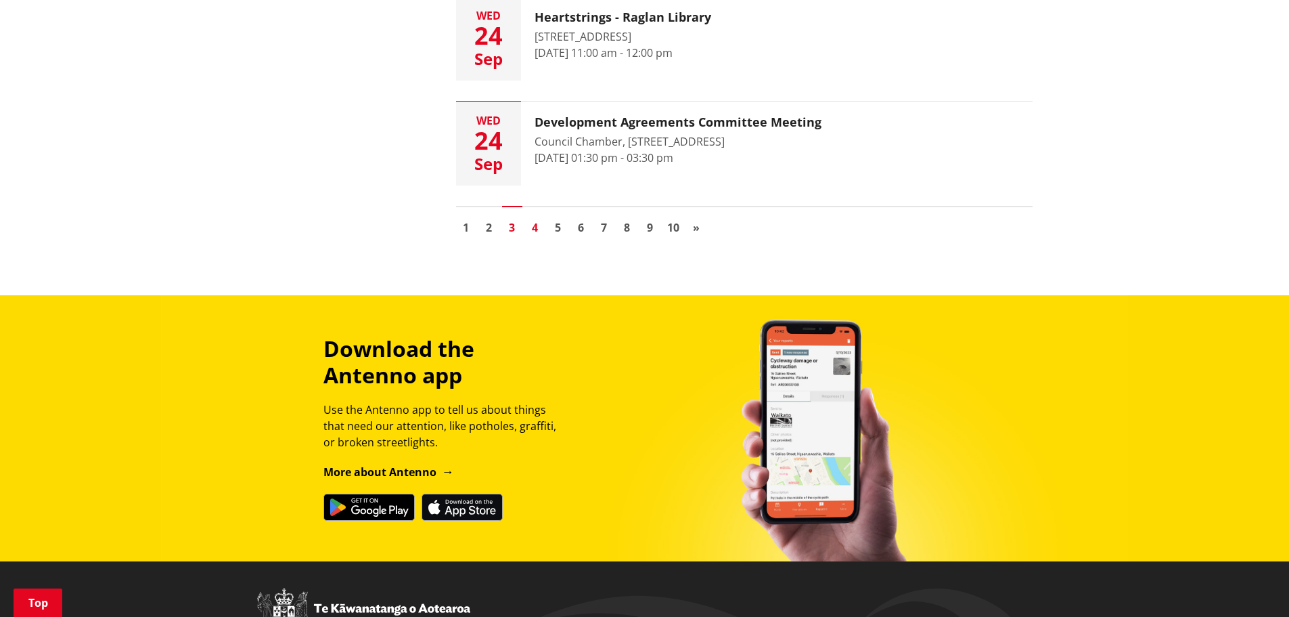
click at [533, 229] on link "4" at bounding box center [535, 227] width 20 height 20
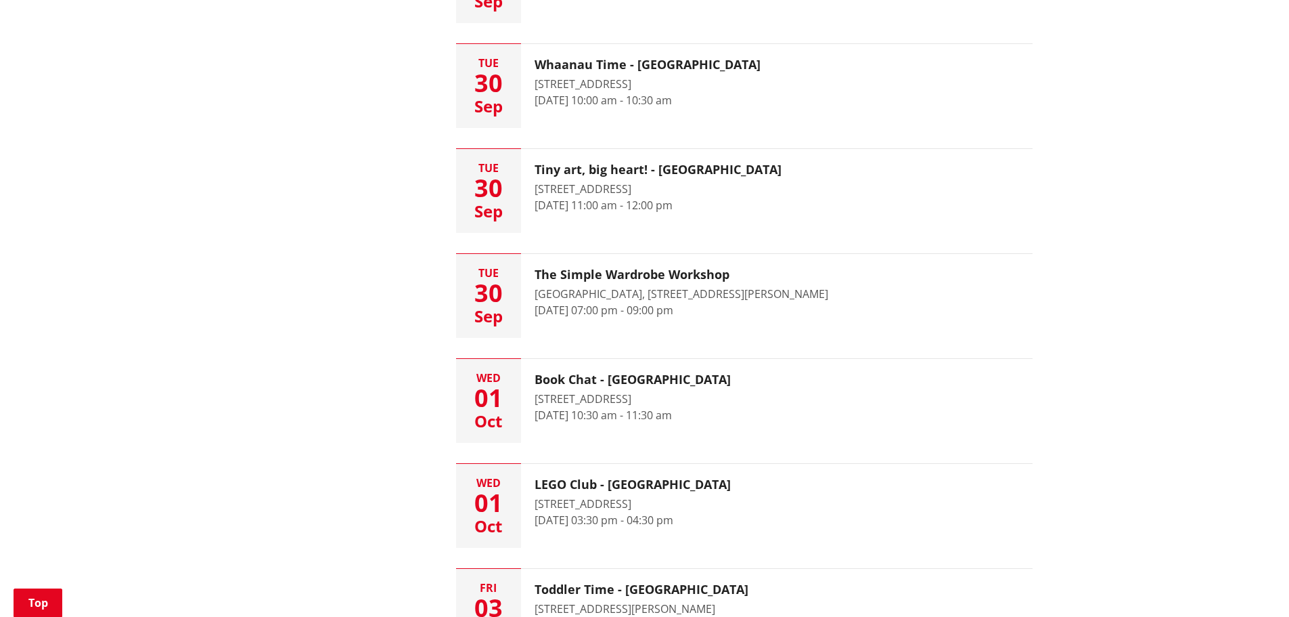
scroll to position [1827, 0]
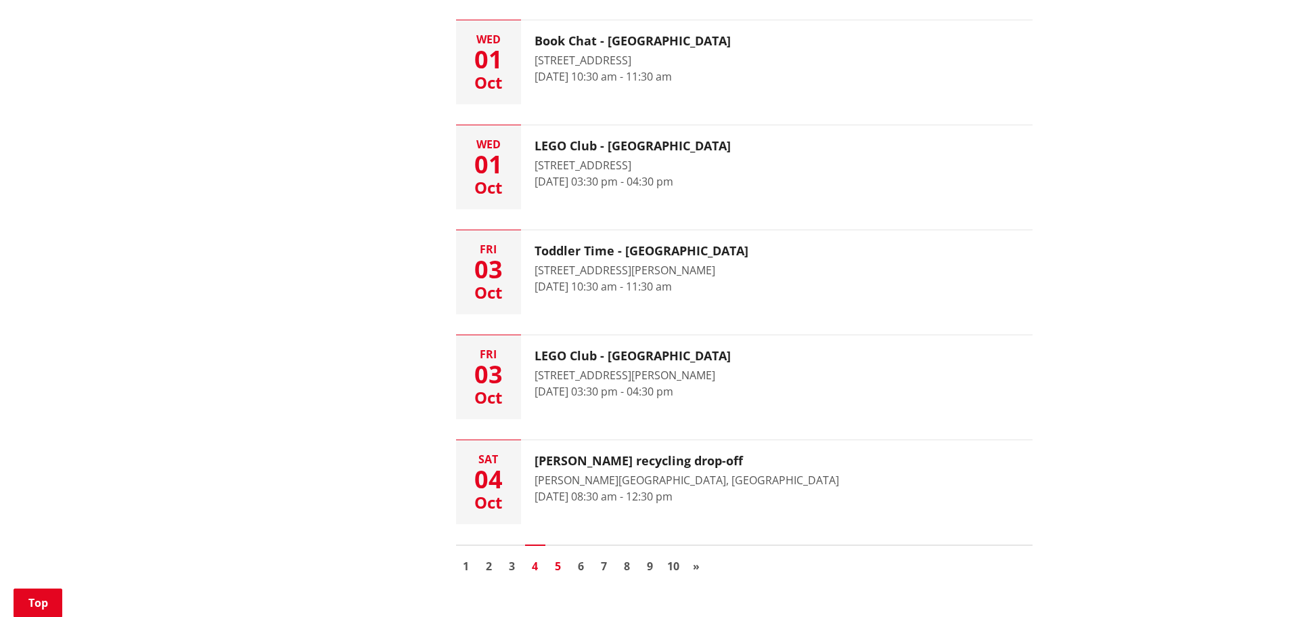
click at [558, 567] on link "5" at bounding box center [558, 566] width 20 height 20
